Goal: Transaction & Acquisition: Download file/media

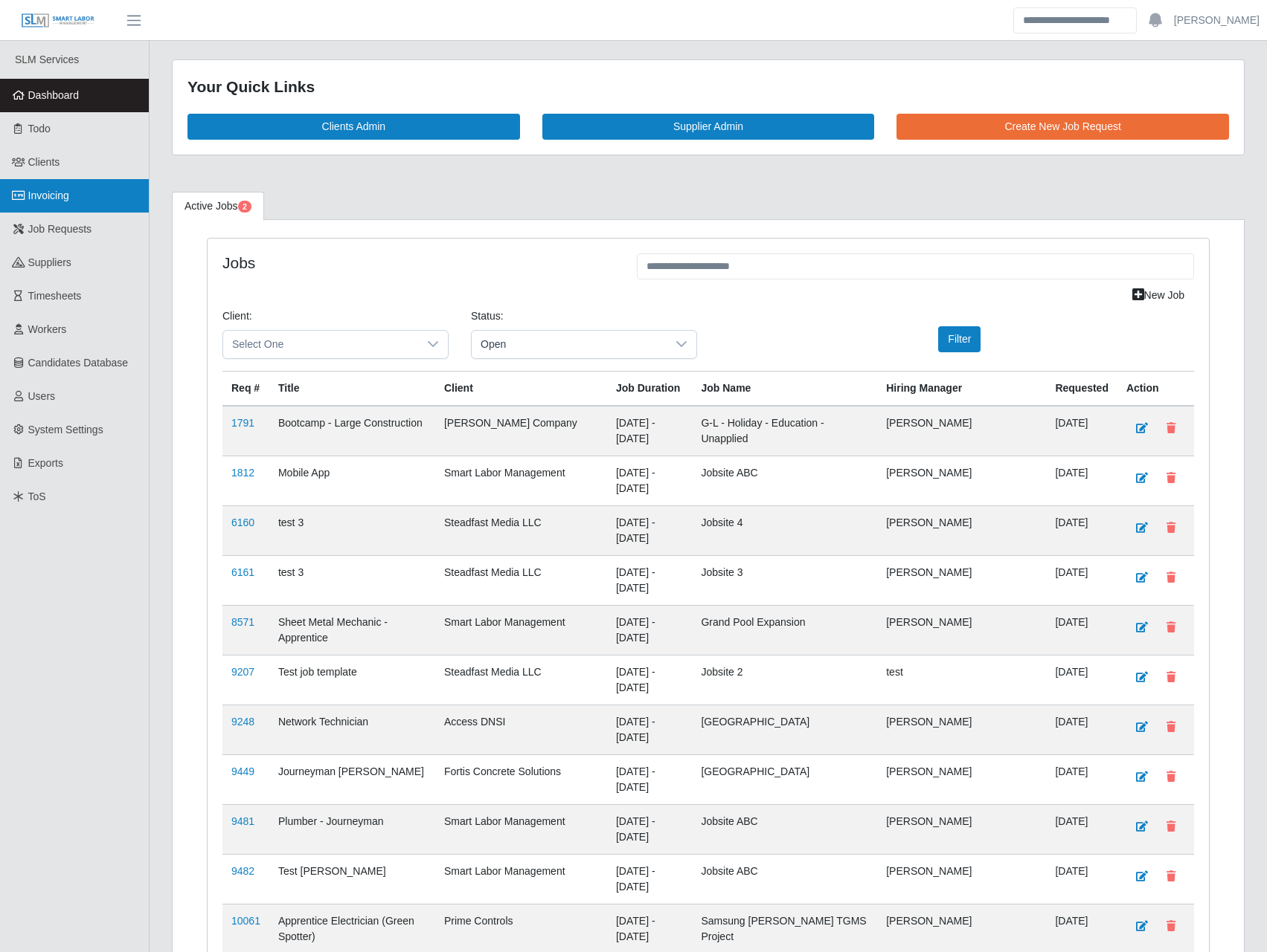
click at [80, 200] on link "Invoicing" at bounding box center [75, 195] width 149 height 34
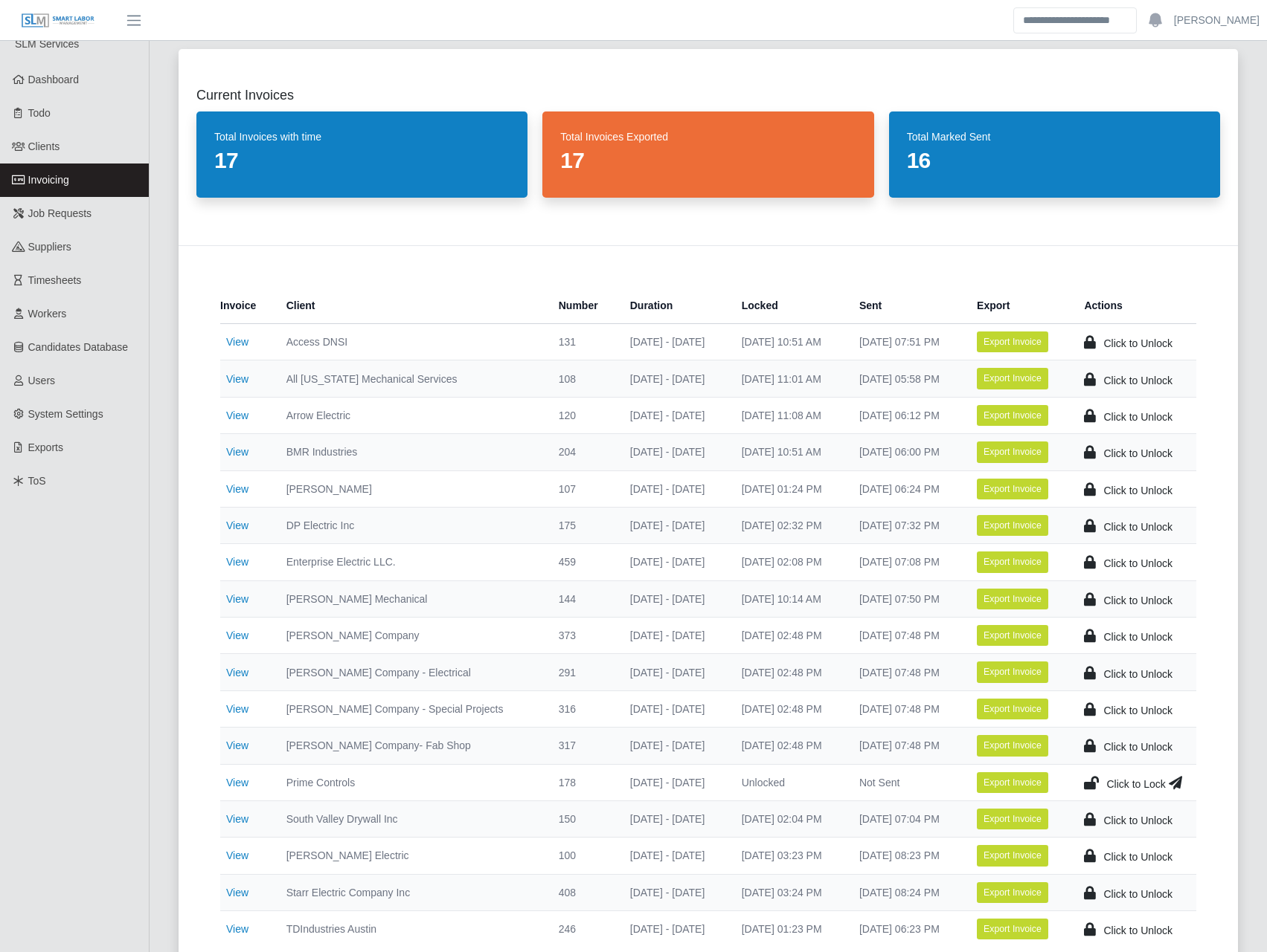
scroll to position [173, 0]
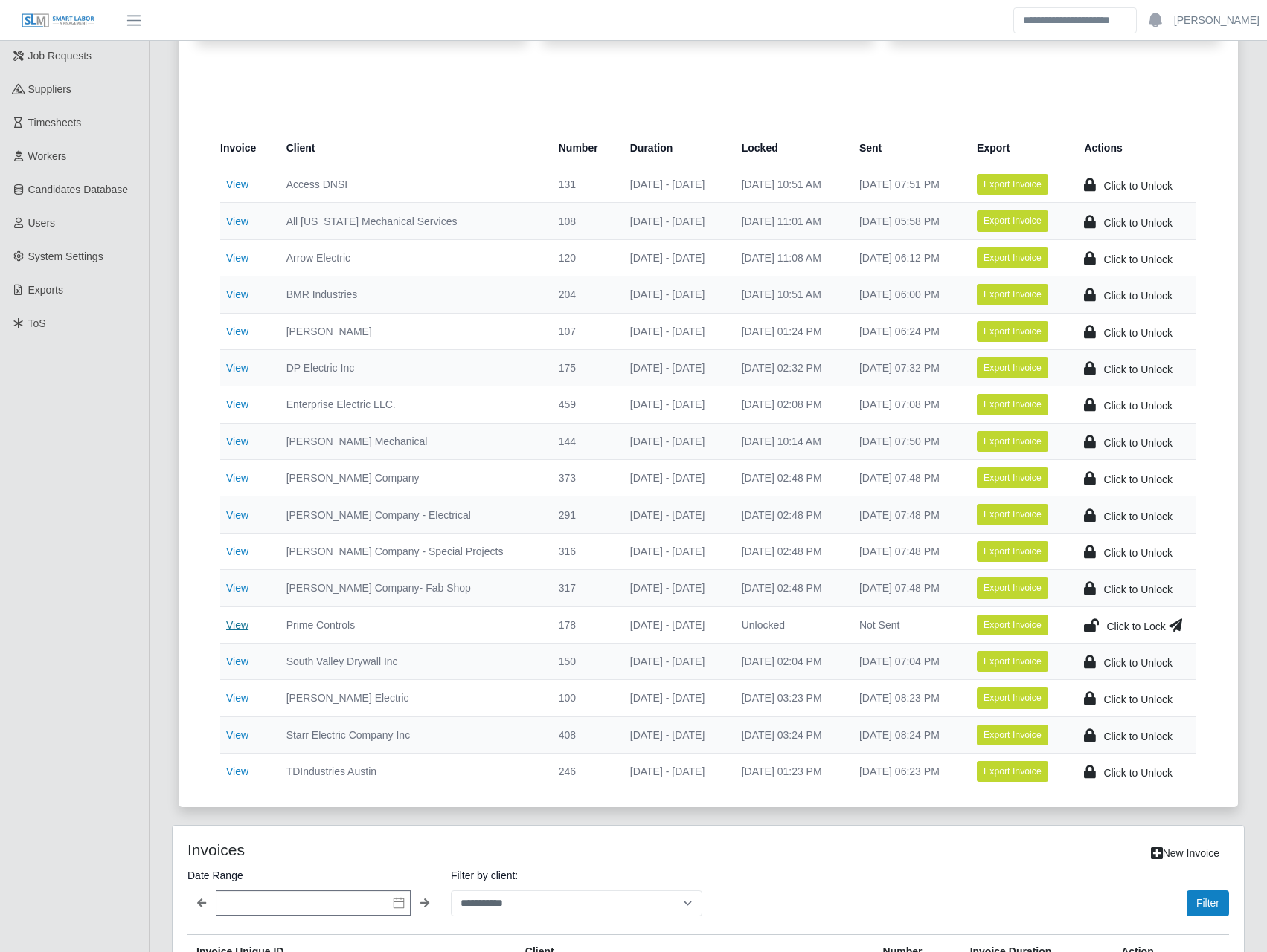
click at [237, 629] on link "View" at bounding box center [237, 625] width 22 height 12
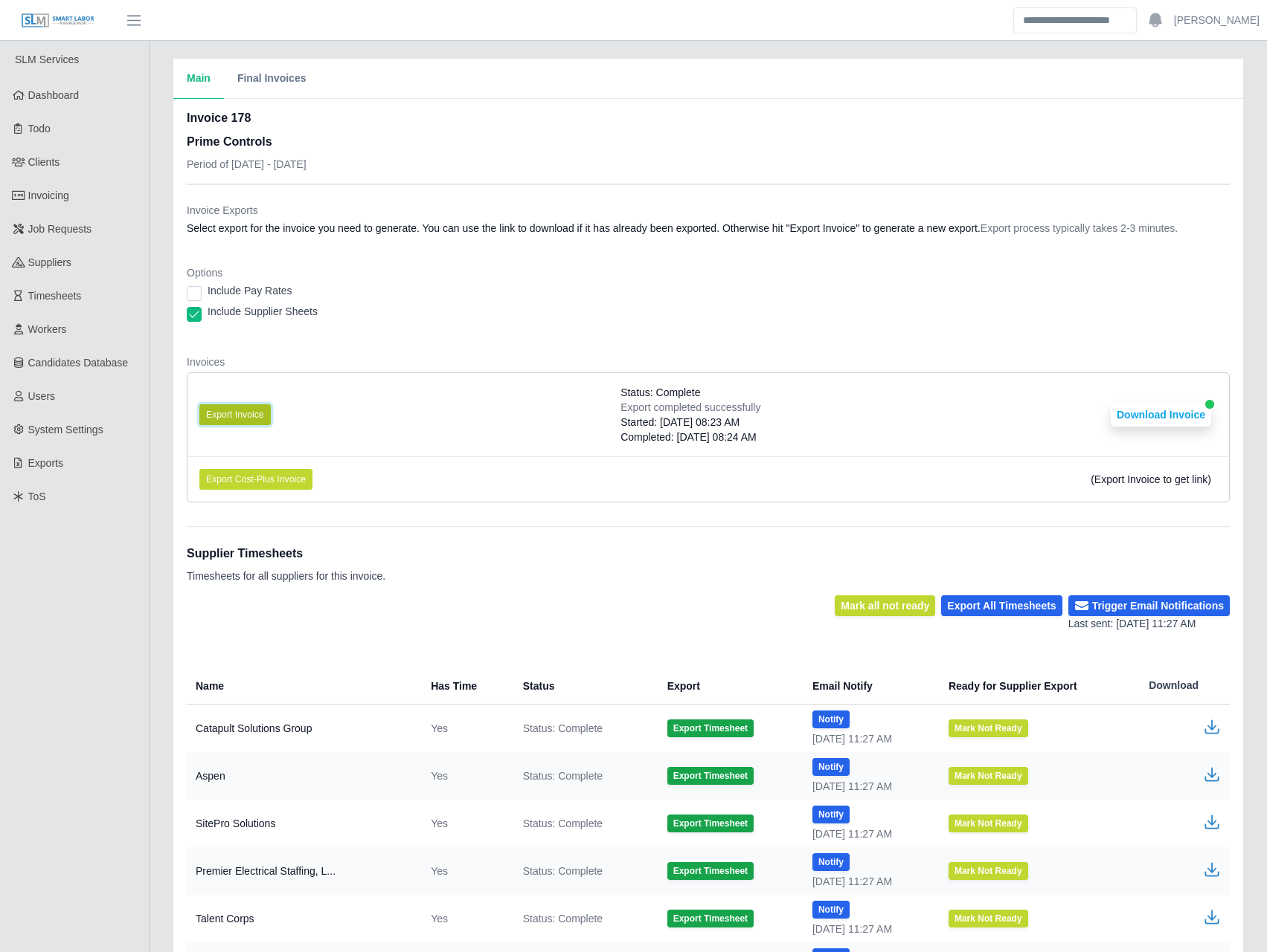
click at [227, 416] on button "Export Invoice" at bounding box center [235, 415] width 72 height 21
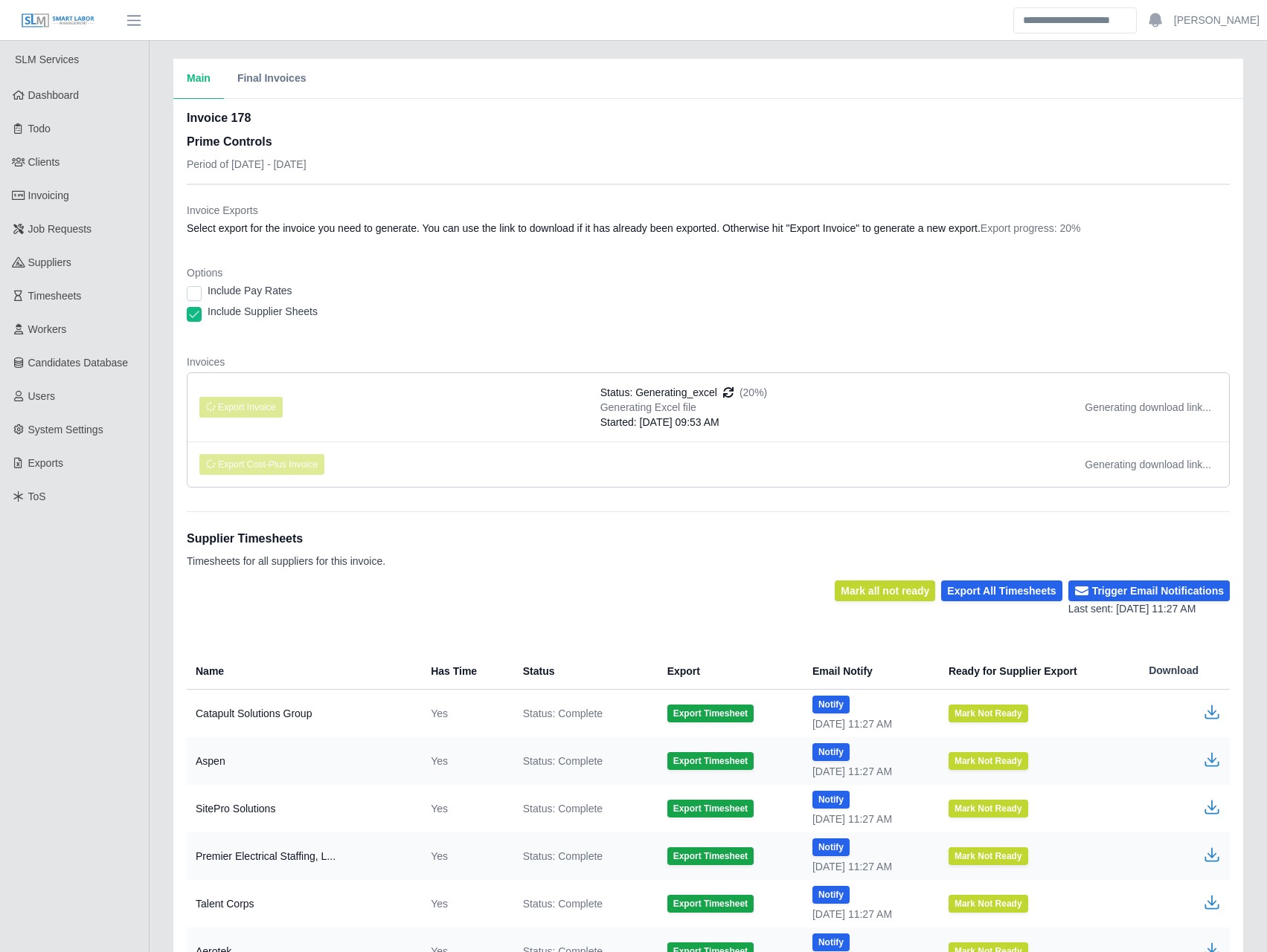
click at [548, 229] on dd "Select export for the invoice you need to generate. You can use the link to dow…" at bounding box center [708, 227] width 1042 height 15
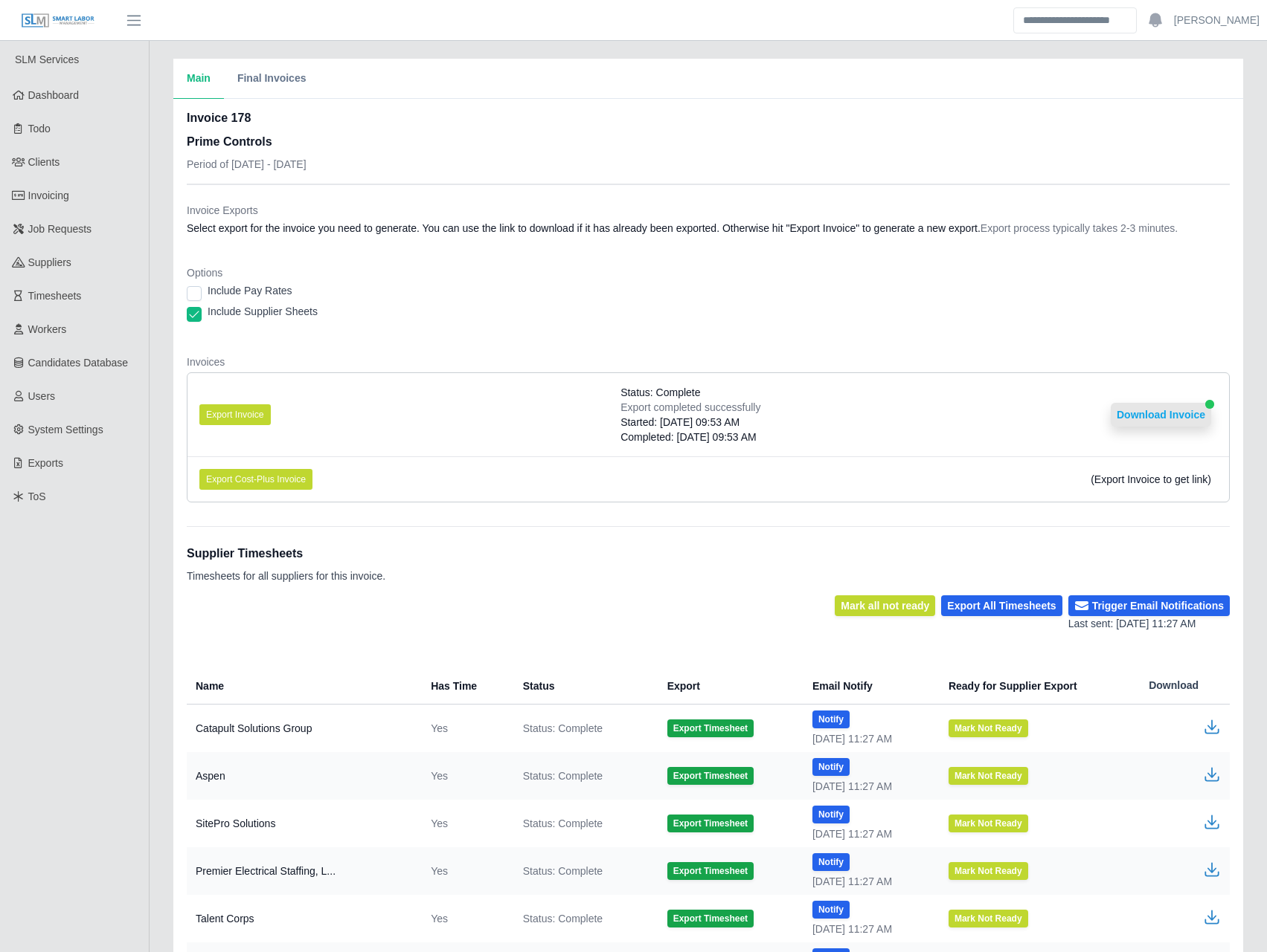
click at [1190, 416] on button "Download Invoice" at bounding box center [1161, 414] width 101 height 24
